Goal: Navigation & Orientation: Find specific page/section

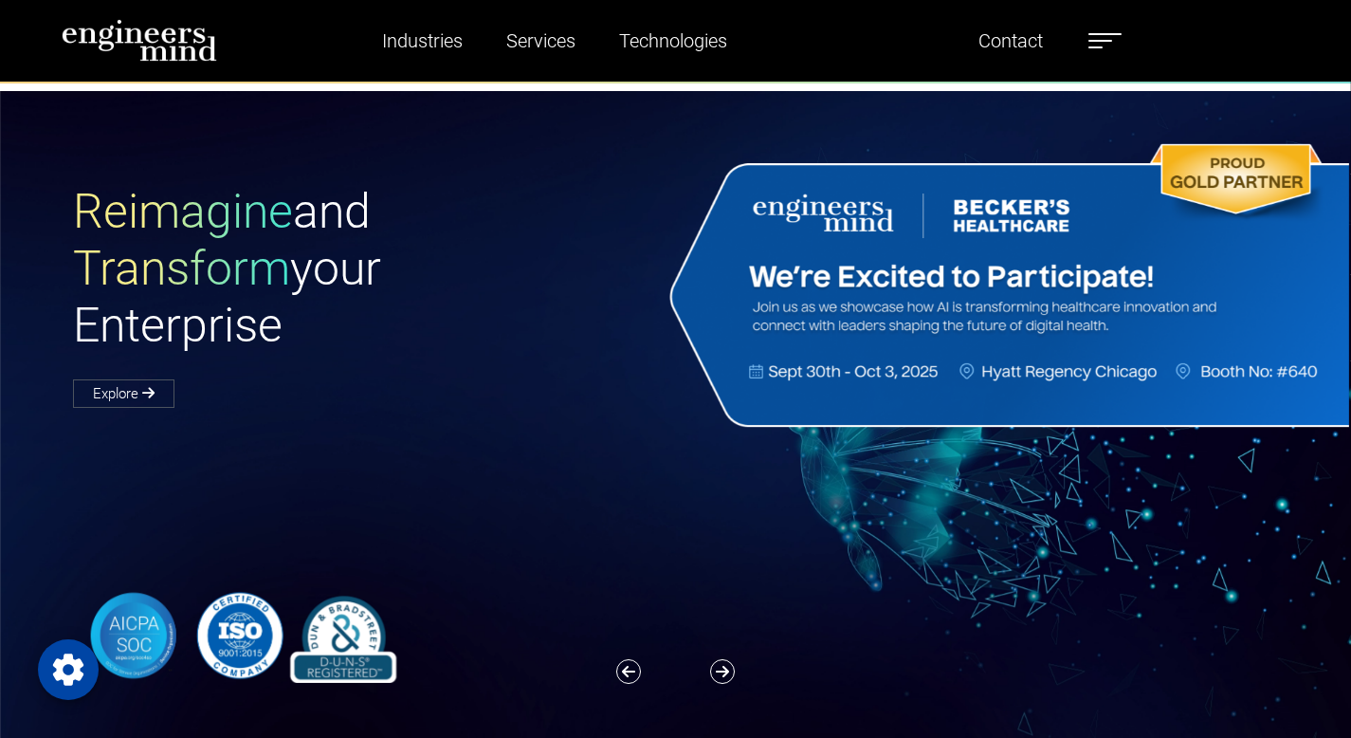
click at [1113, 38] on label at bounding box center [1105, 40] width 33 height 25
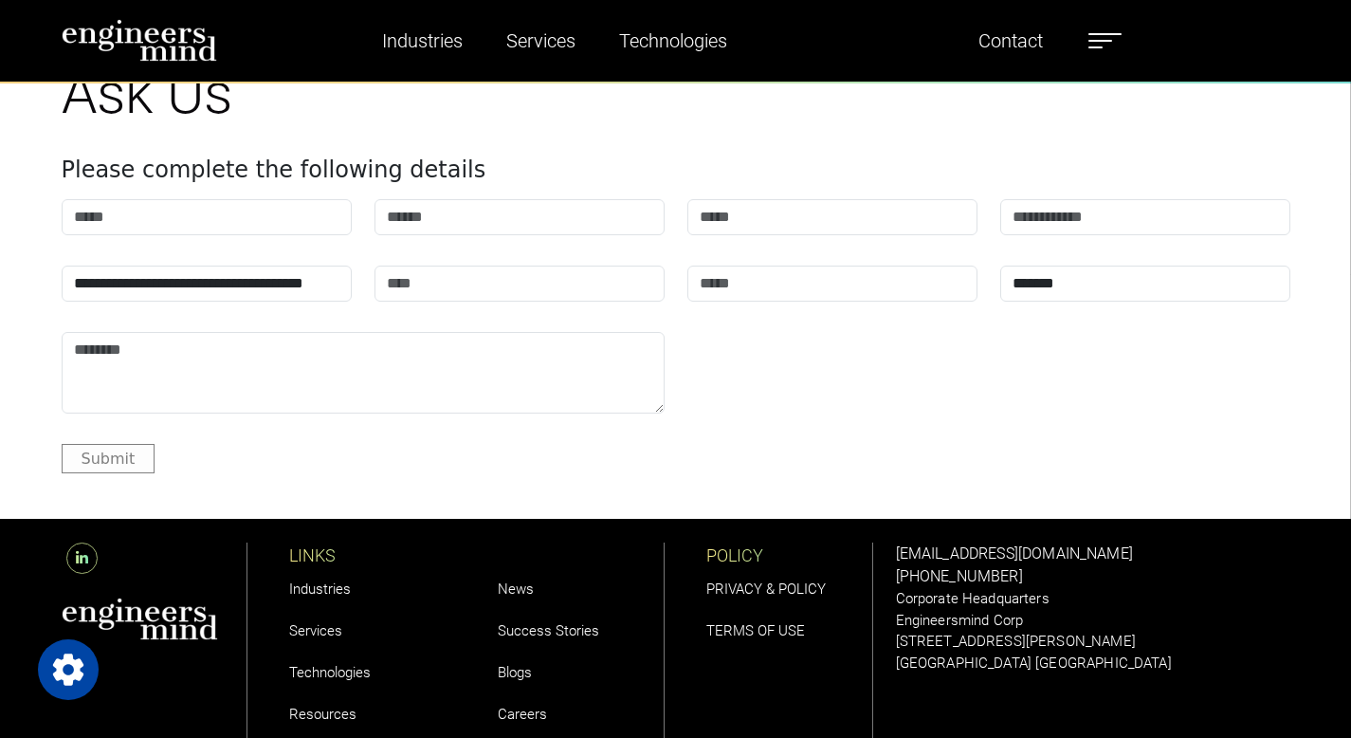
scroll to position [3006, 0]
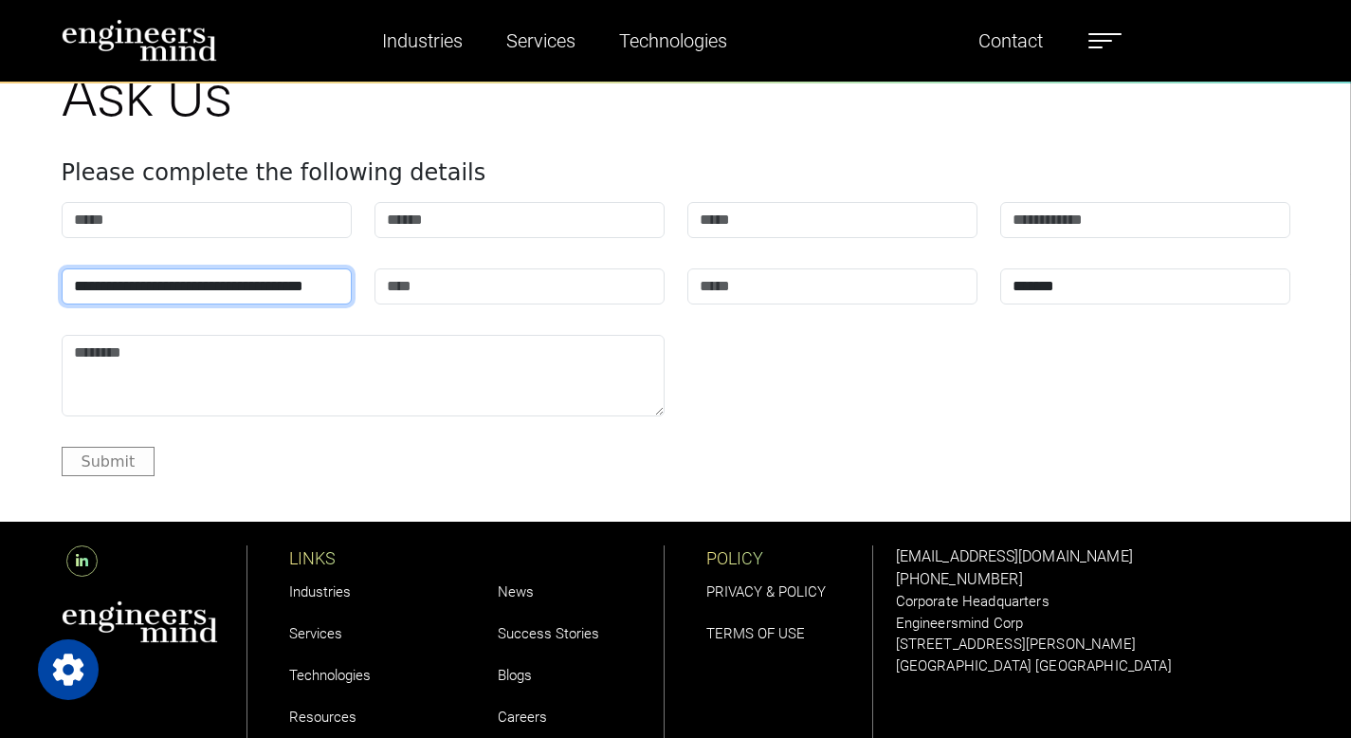
click at [315, 284] on select "**********" at bounding box center [207, 286] width 290 height 36
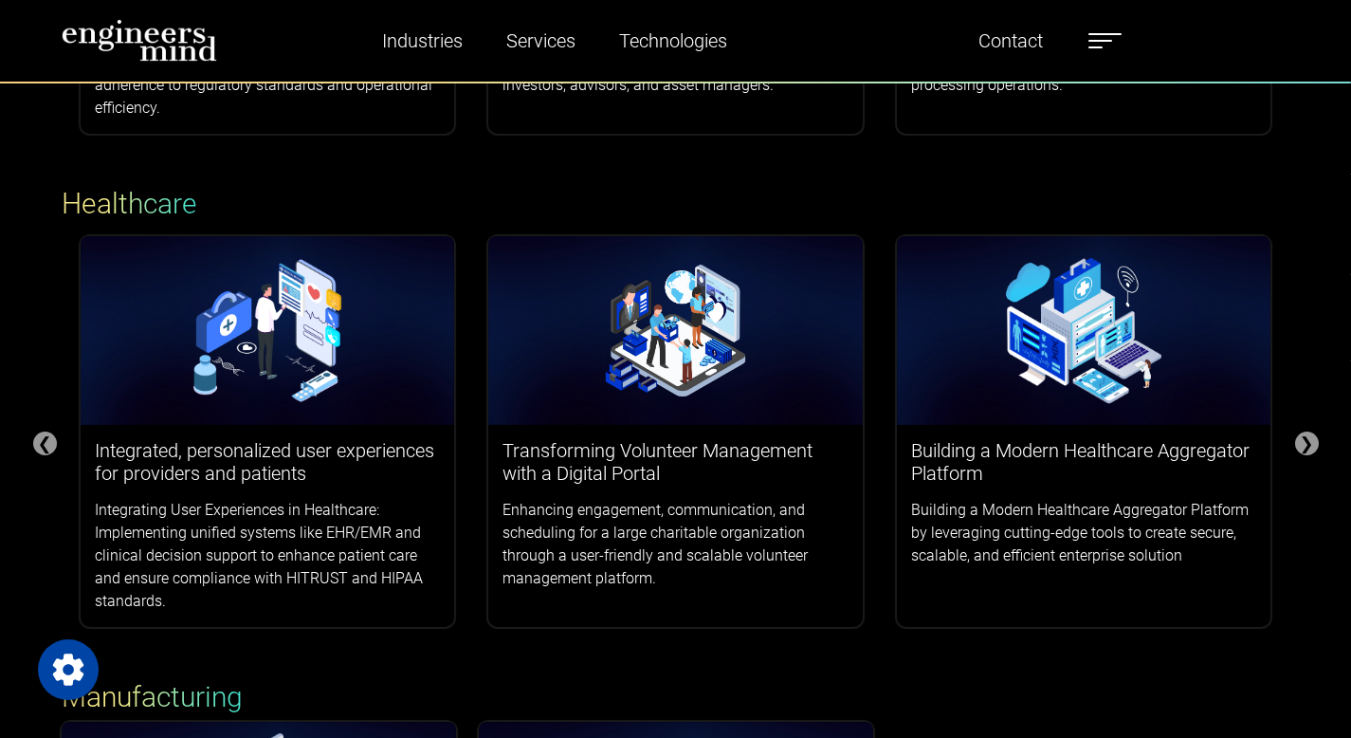
scroll to position [0, 0]
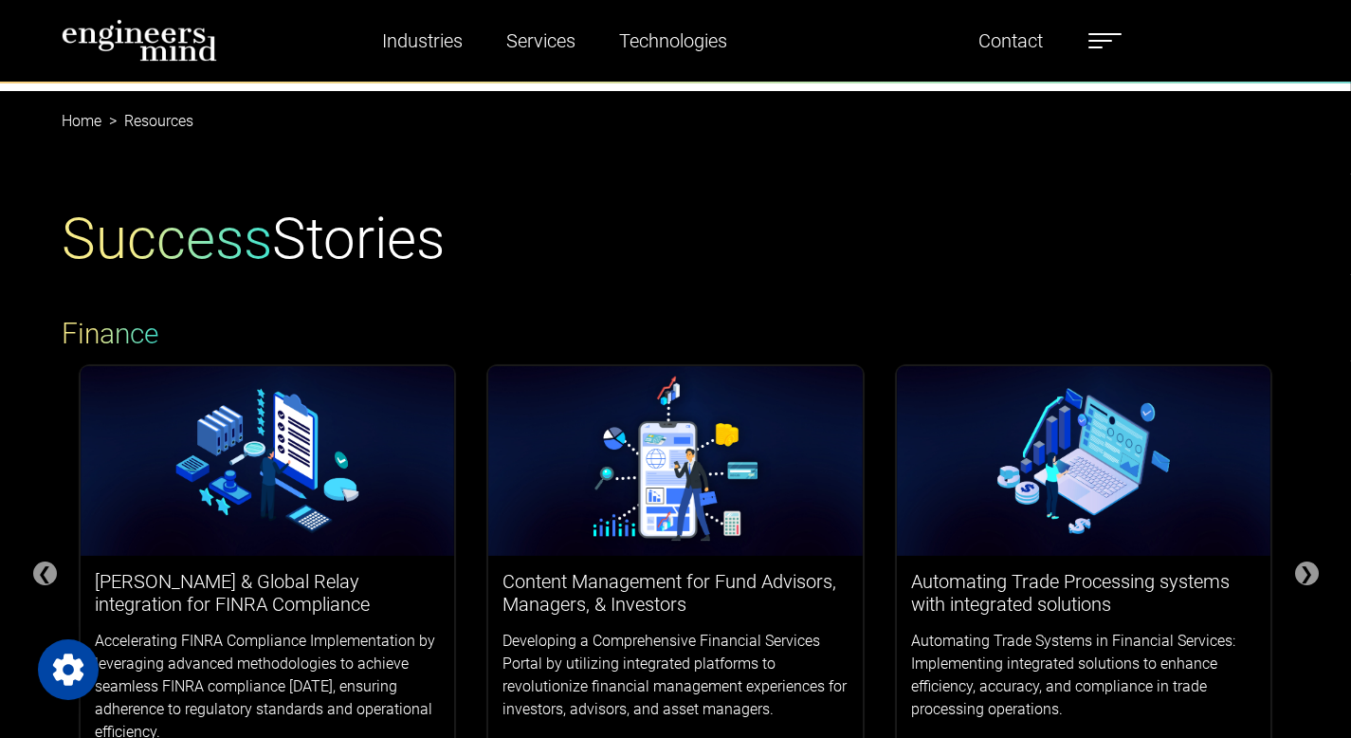
click at [1117, 39] on label at bounding box center [1105, 40] width 33 height 25
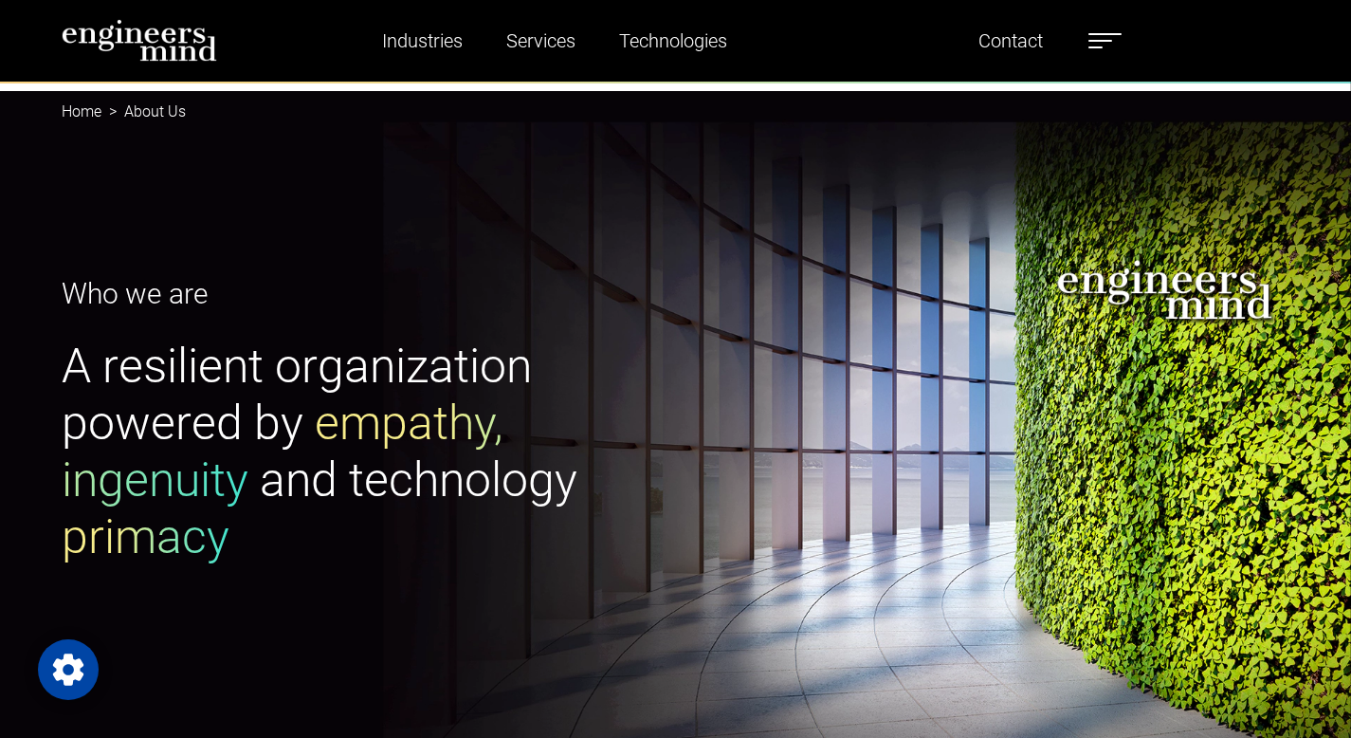
click at [1122, 46] on label at bounding box center [1105, 40] width 33 height 25
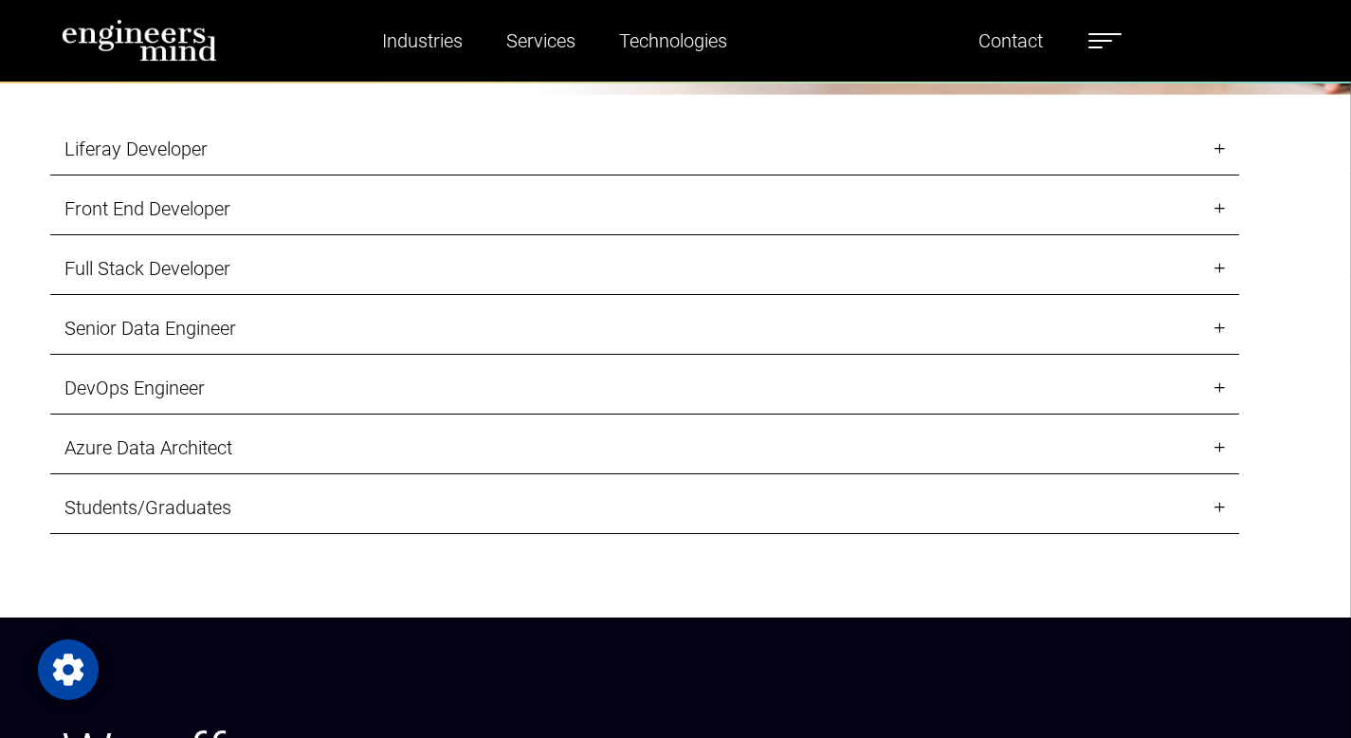
scroll to position [2045, 0]
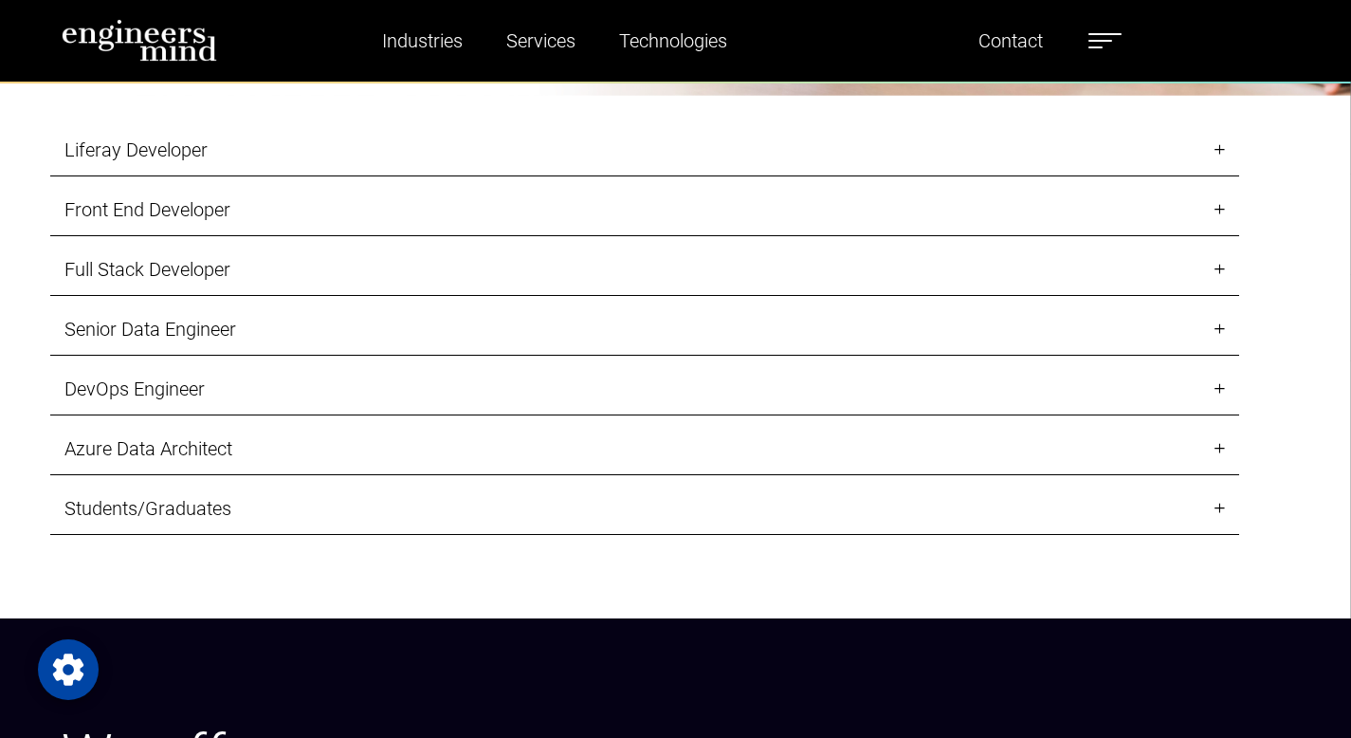
click at [1218, 379] on link "DevOps Engineer" at bounding box center [644, 389] width 1189 height 52
